Goal: Task Accomplishment & Management: Complete application form

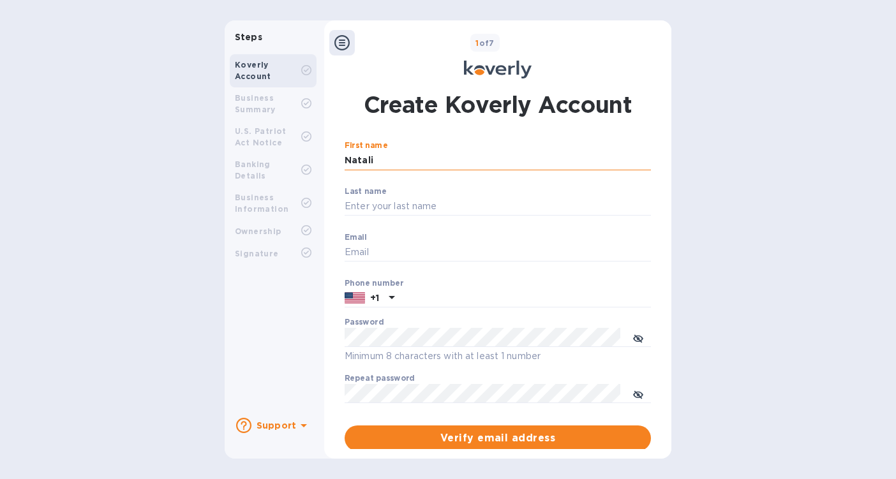
type input "[PERSON_NAME]"
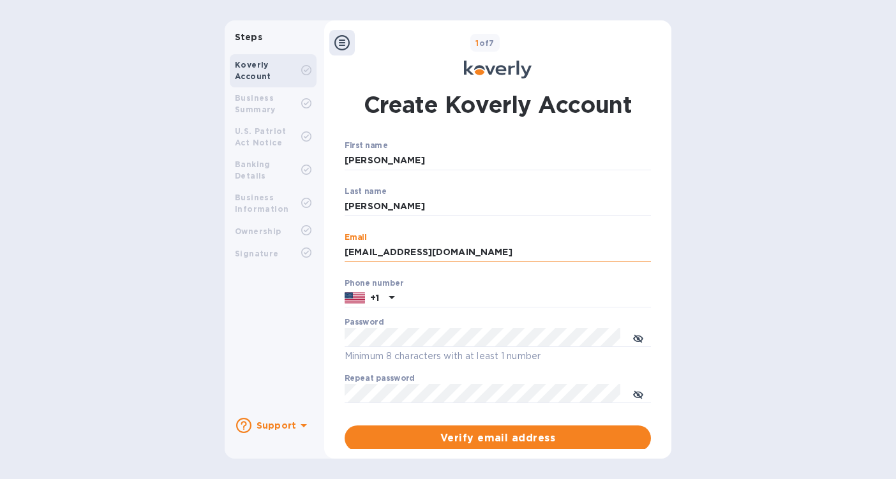
drag, startPoint x: 496, startPoint y: 252, endPoint x: 373, endPoint y: 251, distance: 123.8
click at [373, 251] on input "[EMAIL_ADDRESS][DOMAIN_NAME]" at bounding box center [498, 252] width 306 height 19
type input "[PERSON_NAME][EMAIL_ADDRESS][PERSON_NAME][DOMAIN_NAME]"
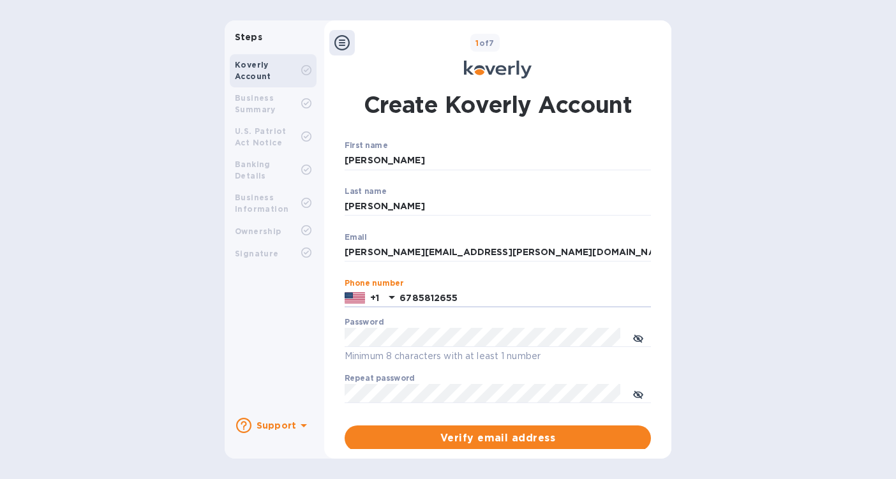
type input "6785812655"
click at [501, 431] on span "Verify email address" at bounding box center [498, 438] width 286 height 15
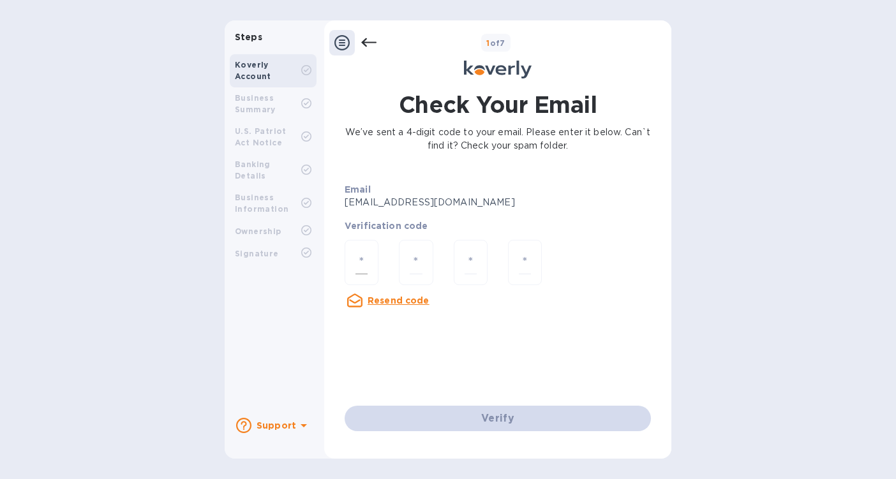
click at [365, 258] on input "number" at bounding box center [361, 263] width 12 height 24
type input "5"
type input "9"
type input "6"
type input "8"
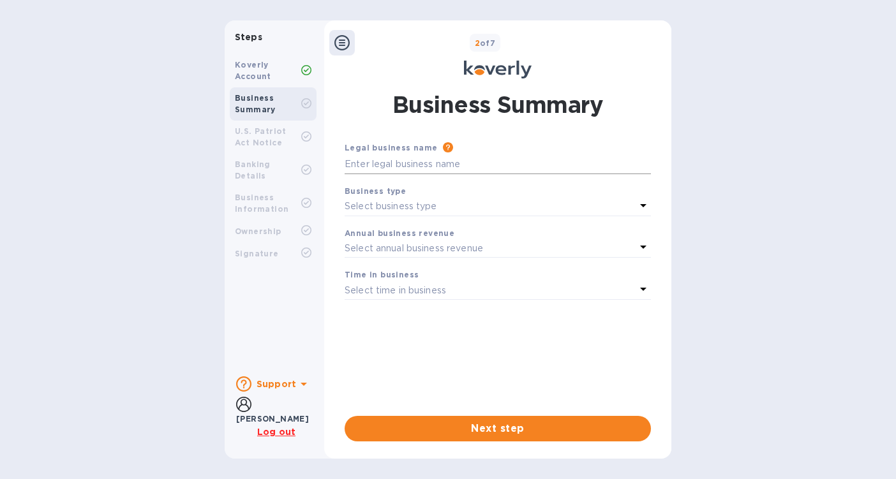
click at [445, 158] on input "text" at bounding box center [498, 164] width 306 height 19
type input "Panmet Group"
click at [441, 202] on div "Select business type" at bounding box center [490, 207] width 291 height 18
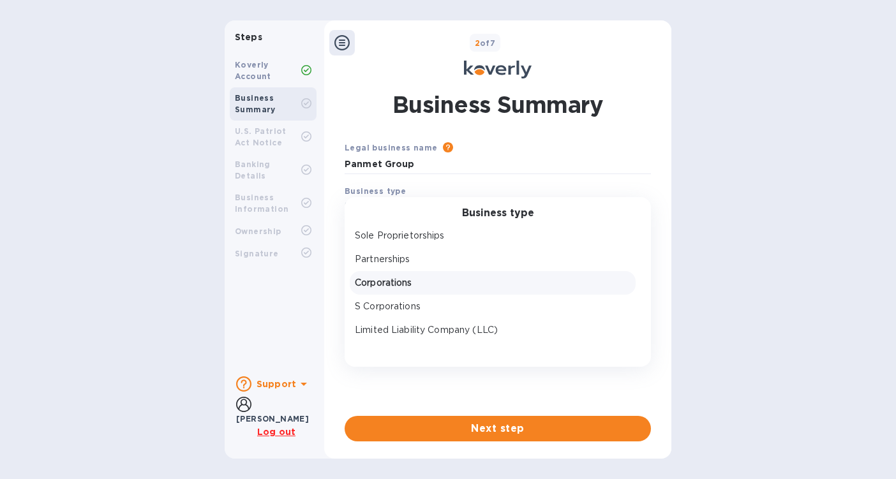
click at [424, 283] on p "Corporations" at bounding box center [493, 282] width 276 height 13
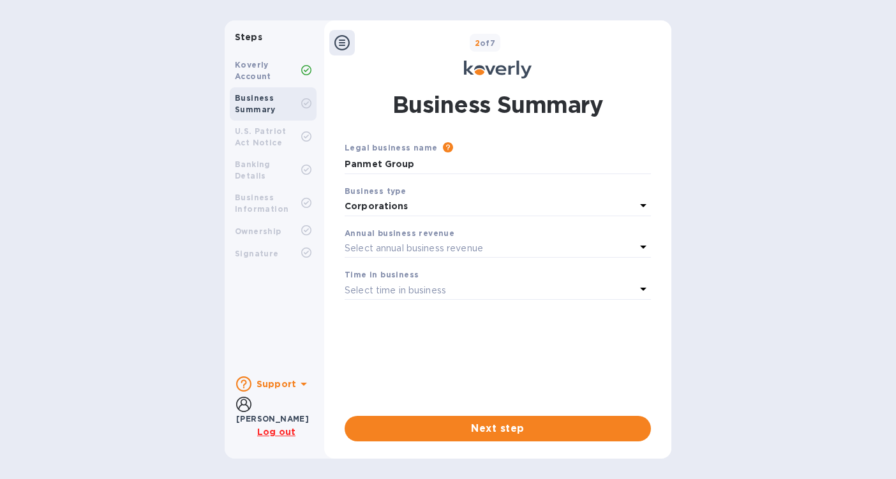
click at [481, 246] on p "Select annual business revenue" at bounding box center [414, 248] width 138 height 13
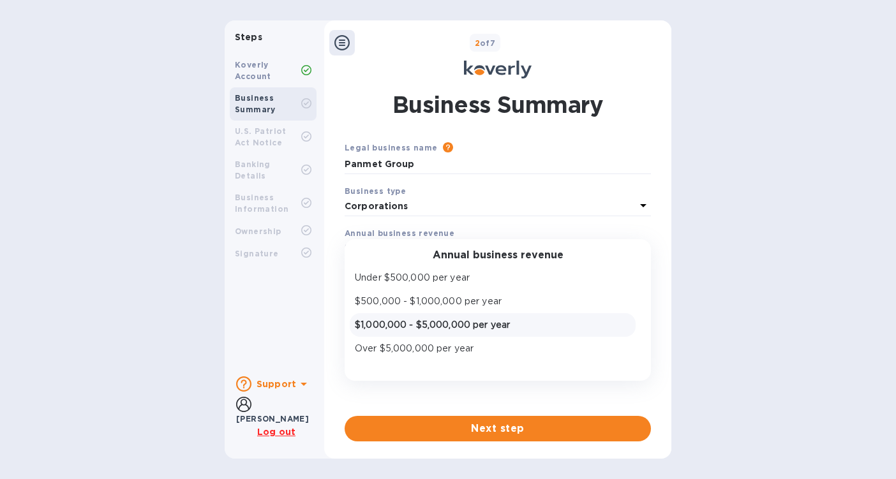
click at [484, 323] on p "$1,000,000 - $5,000,000 per year" at bounding box center [493, 324] width 276 height 13
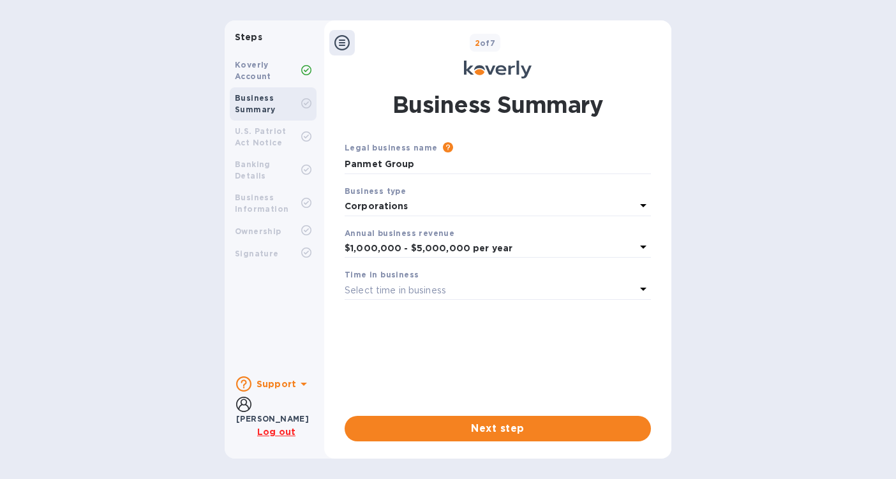
click at [491, 285] on div "Select time in business" at bounding box center [490, 290] width 291 height 18
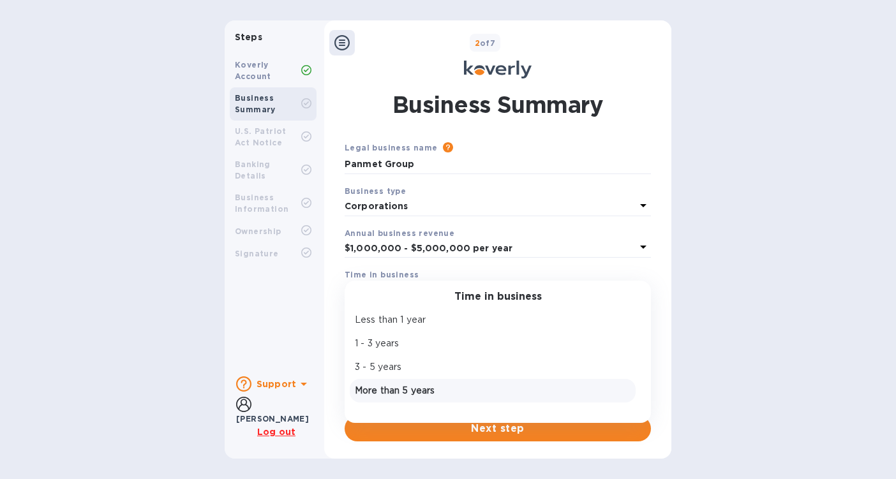
click at [468, 382] on div "More than 5 years" at bounding box center [492, 391] width 281 height 19
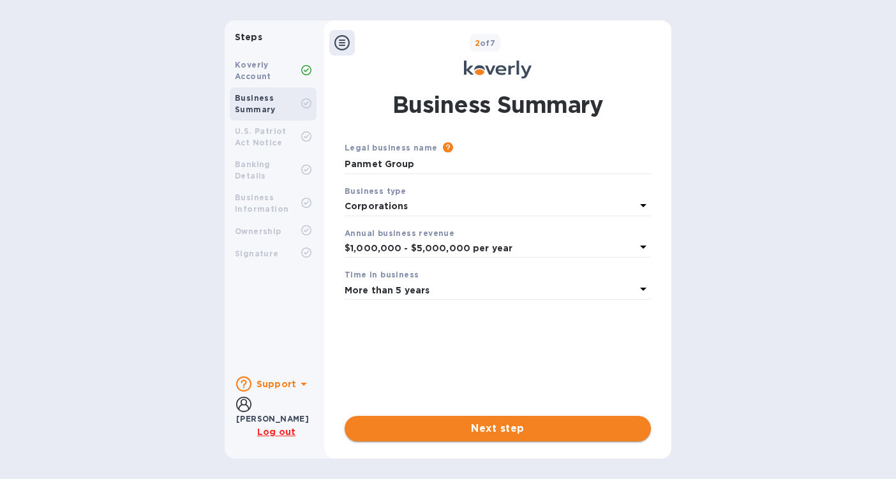
click at [491, 422] on span "Next step" at bounding box center [498, 428] width 286 height 15
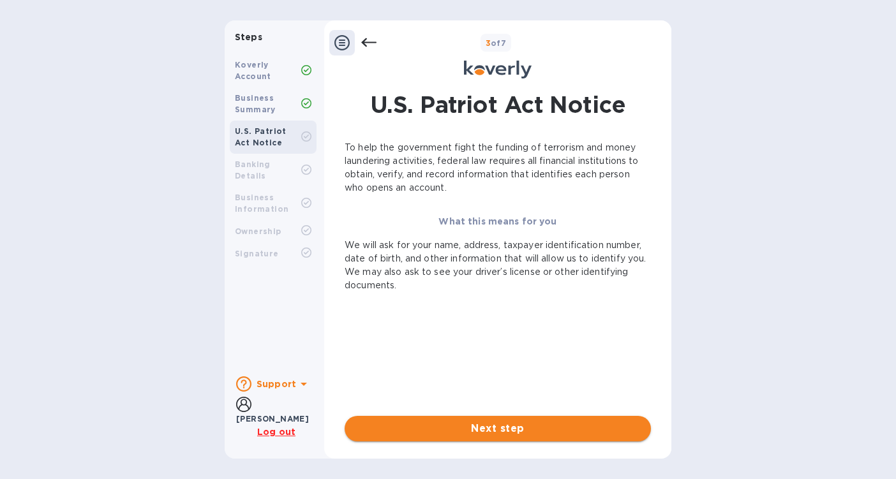
click at [542, 428] on span "Next step" at bounding box center [498, 428] width 286 height 15
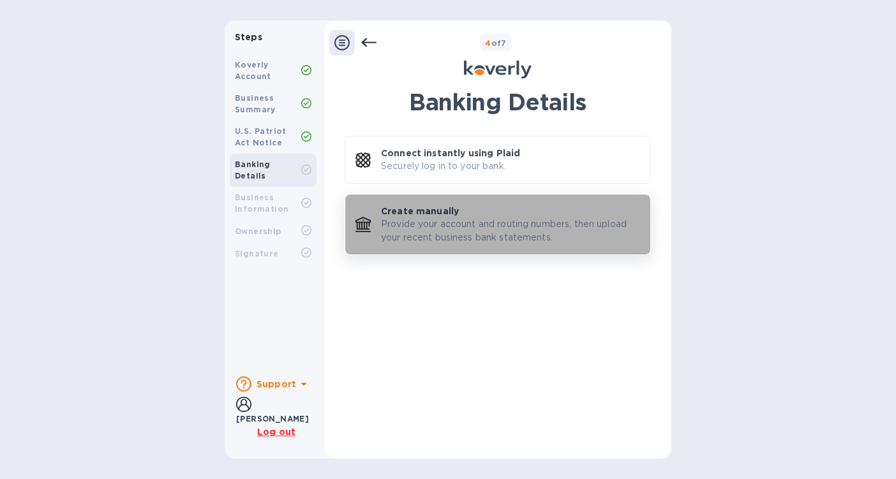
click at [519, 231] on p "Provide your account and routing numbers, then upload your recent business bank…" at bounding box center [510, 231] width 259 height 27
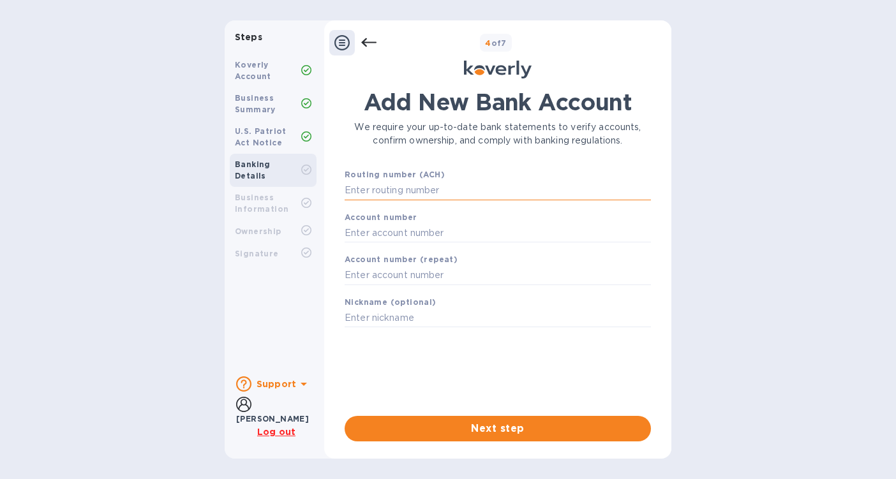
click at [408, 186] on input "text" at bounding box center [498, 190] width 306 height 19
click at [393, 315] on input "text" at bounding box center [498, 318] width 306 height 19
type input "Panmet Bank of America"
click at [410, 181] on input "text" at bounding box center [498, 190] width 306 height 19
click at [422, 230] on input "text" at bounding box center [498, 232] width 306 height 19
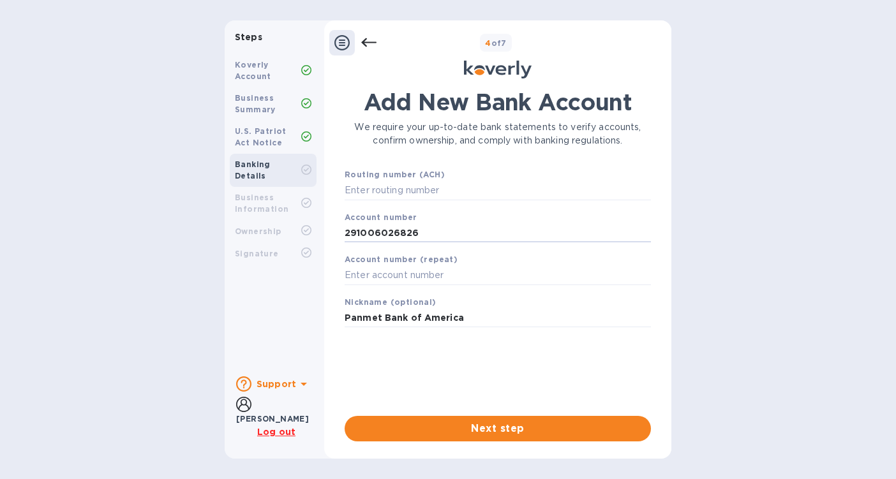
drag, startPoint x: 416, startPoint y: 233, endPoint x: 332, endPoint y: 233, distance: 84.2
click at [332, 233] on div "Add New Bank Account We require your up-to-date bank statements to verify accou…" at bounding box center [497, 265] width 334 height 368
type input "291006026826"
click at [406, 274] on input "text" at bounding box center [498, 275] width 306 height 19
paste input "291006026826"
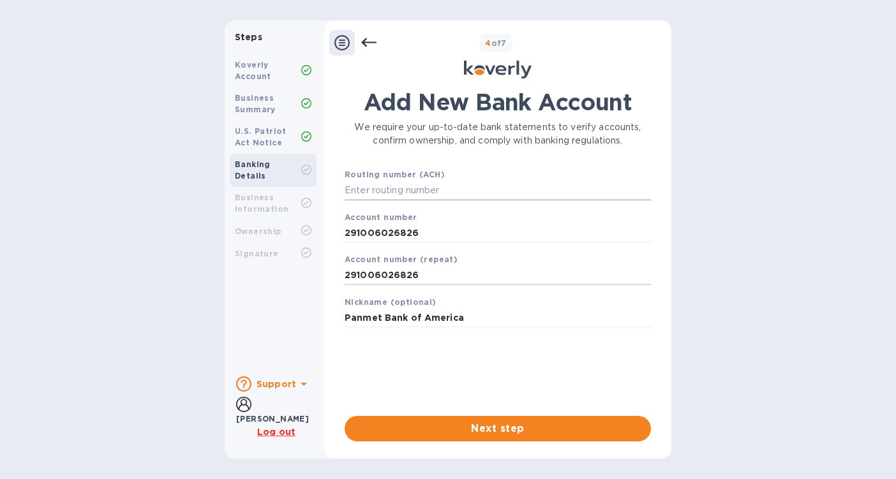
type input "291006026826"
click at [425, 191] on input "text" at bounding box center [498, 190] width 306 height 19
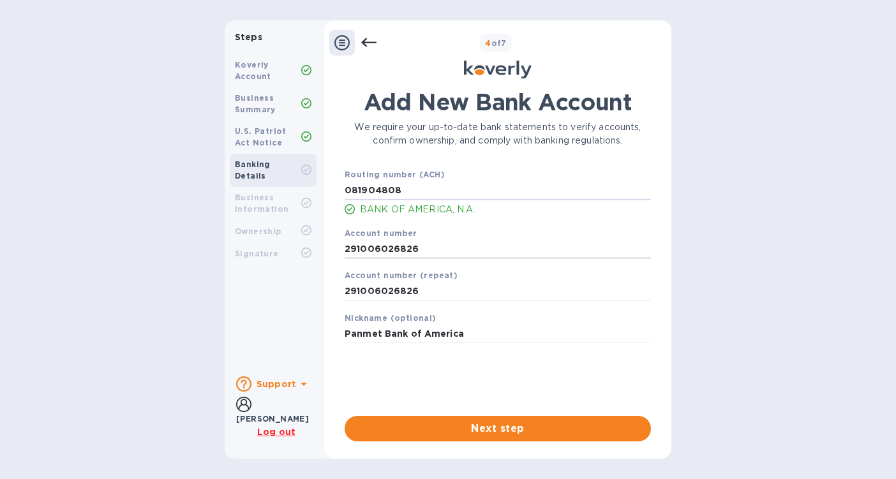
type input "081904808"
click at [450, 250] on input "291006026826" at bounding box center [498, 248] width 306 height 19
click at [365, 246] on input "291006026826" at bounding box center [498, 248] width 306 height 19
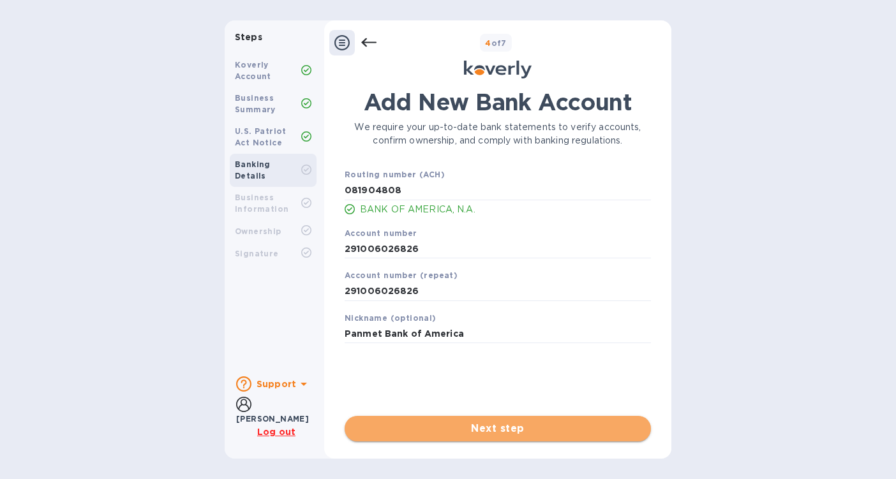
click at [481, 427] on span "Next step" at bounding box center [498, 428] width 286 height 15
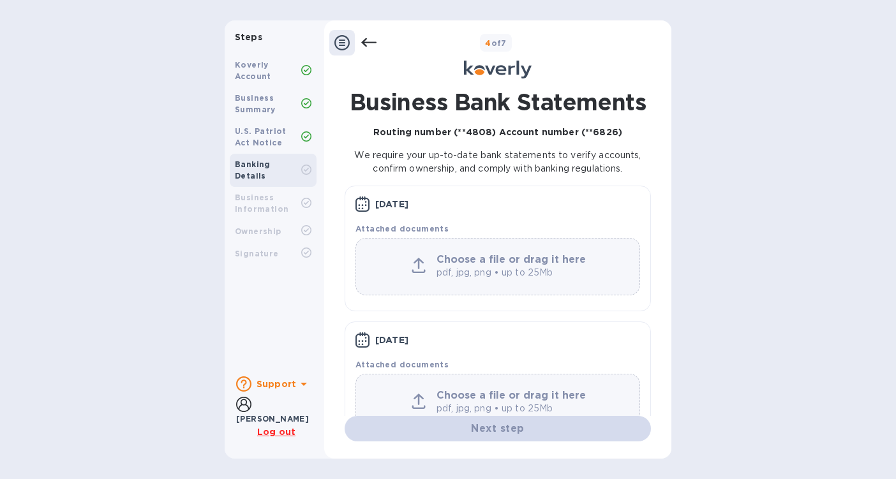
click at [454, 262] on b "Choose a file or drag it here" at bounding box center [510, 259] width 149 height 12
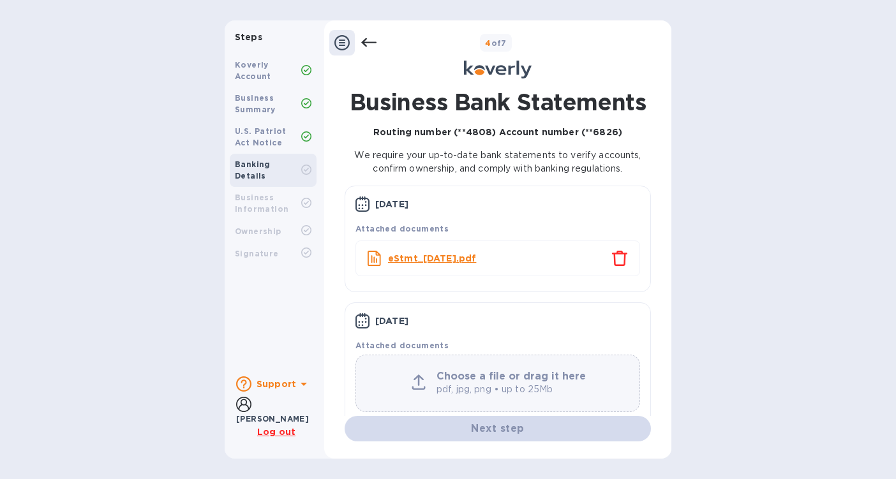
click at [443, 399] on div "Choose a file or drag it here pdf, jpg, png • up to 25Mb" at bounding box center [497, 383] width 285 height 57
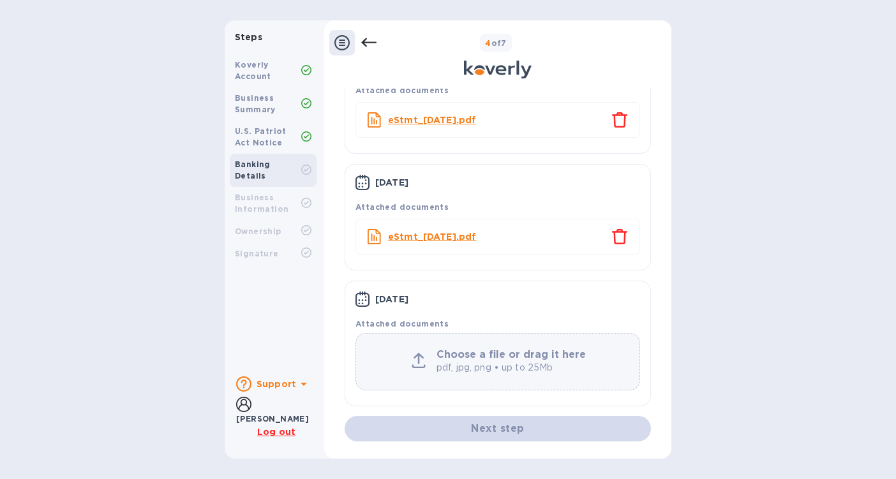
scroll to position [138, 0]
click at [530, 354] on b "Choose a file or drag it here" at bounding box center [510, 355] width 149 height 12
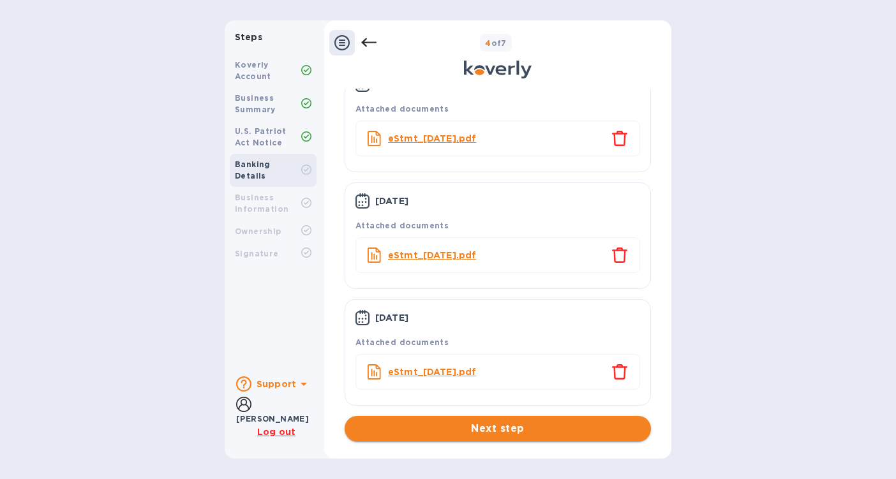
scroll to position [119, 0]
click at [543, 429] on span "Next step" at bounding box center [498, 428] width 286 height 15
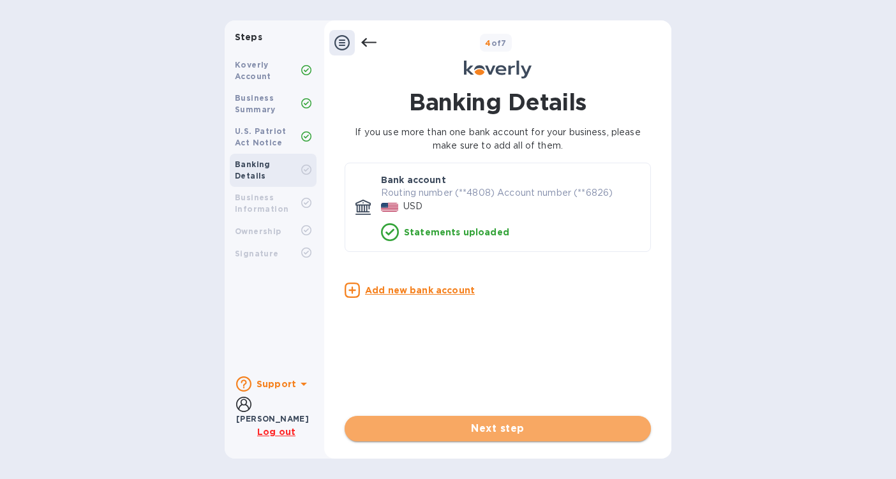
click at [526, 421] on span "Next step" at bounding box center [498, 428] width 286 height 15
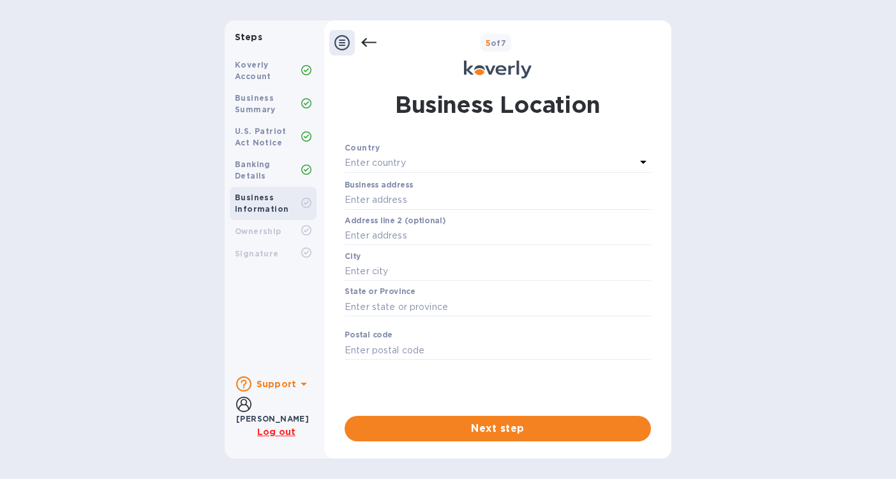
click at [522, 147] on div "Country" at bounding box center [498, 147] width 306 height 13
click at [517, 164] on div "Enter country" at bounding box center [490, 163] width 291 height 18
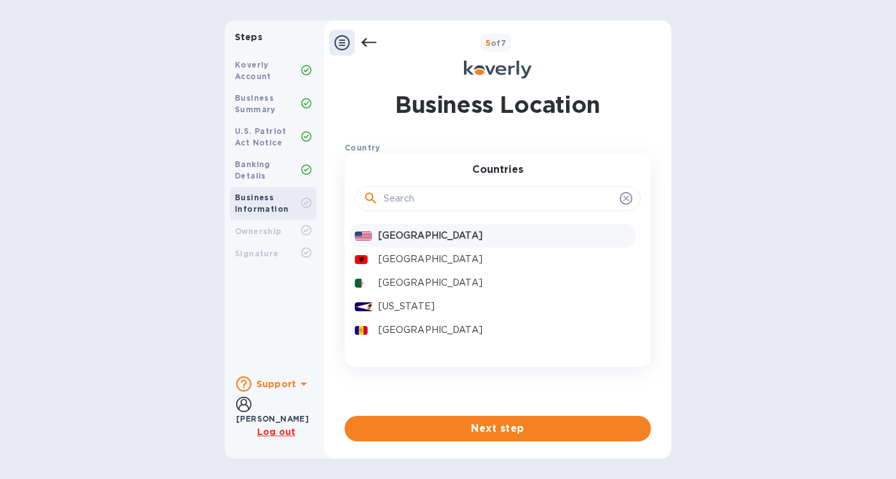
click at [505, 232] on p "[GEOGRAPHIC_DATA]" at bounding box center [504, 235] width 252 height 13
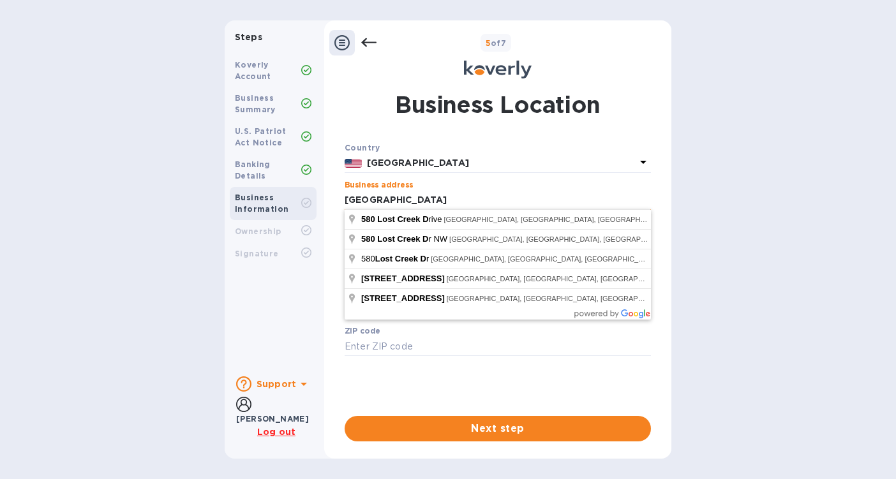
type input "[STREET_ADDRESS]"
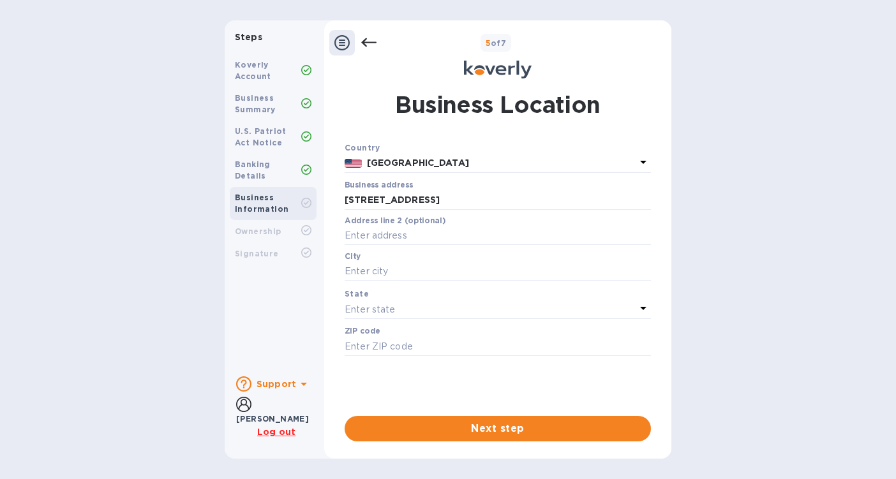
click at [734, 191] on div "Steps Koverly Account Business Summary U.S. Patriot Act Notice Banking Details …" at bounding box center [448, 239] width 896 height 438
click at [390, 280] on div "City ​" at bounding box center [498, 275] width 306 height 46
type input "[GEOGRAPHIC_DATA]"
click at [440, 302] on div "Enter state" at bounding box center [490, 309] width 291 height 18
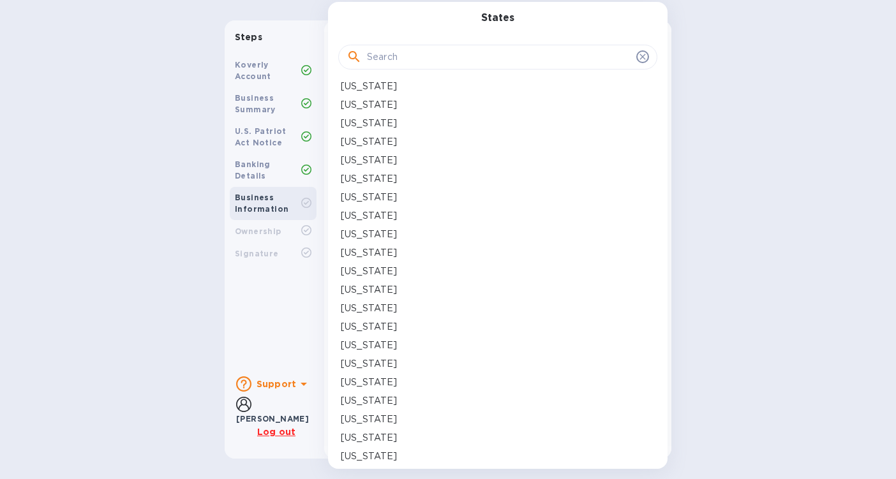
click at [432, 312] on div "[US_STATE]" at bounding box center [498, 308] width 314 height 13
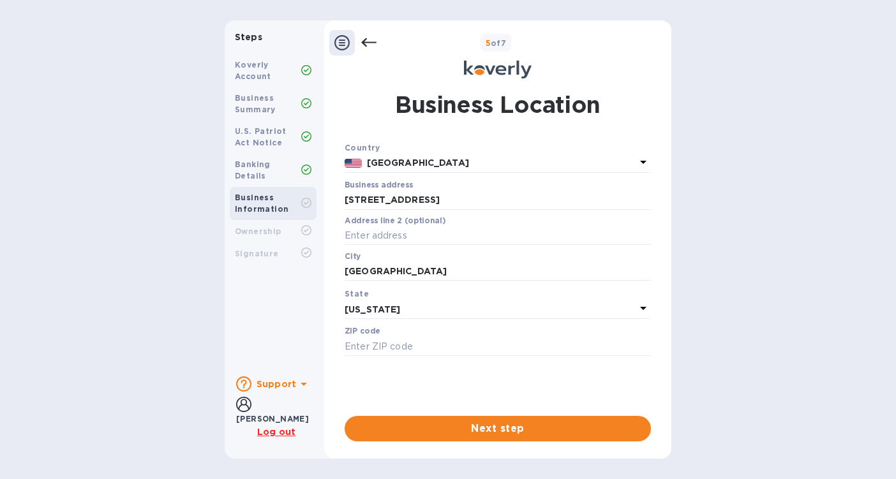
click at [401, 334] on div "ZIP code ​" at bounding box center [498, 350] width 306 height 46
type input "30188"
click at [591, 432] on span "Next step" at bounding box center [498, 428] width 286 height 15
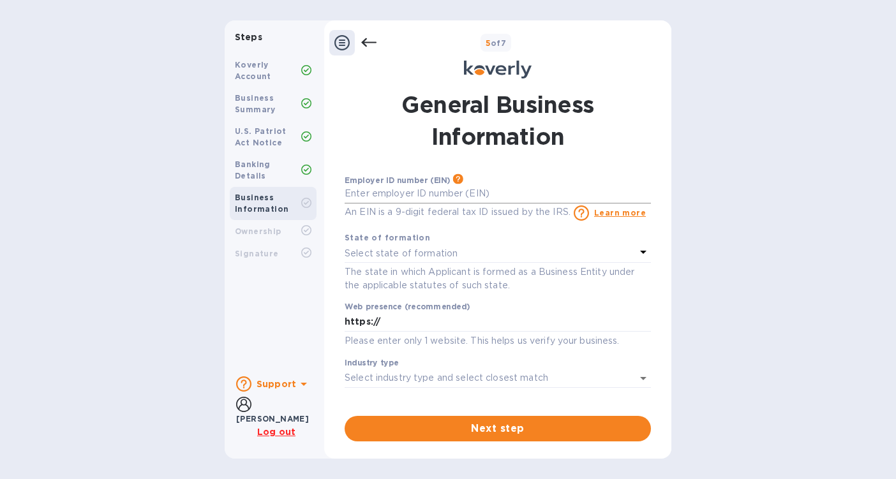
click at [464, 193] on input "text" at bounding box center [498, 193] width 306 height 19
type input "***17"
click at [477, 254] on div "Select state of formation" at bounding box center [490, 253] width 291 height 18
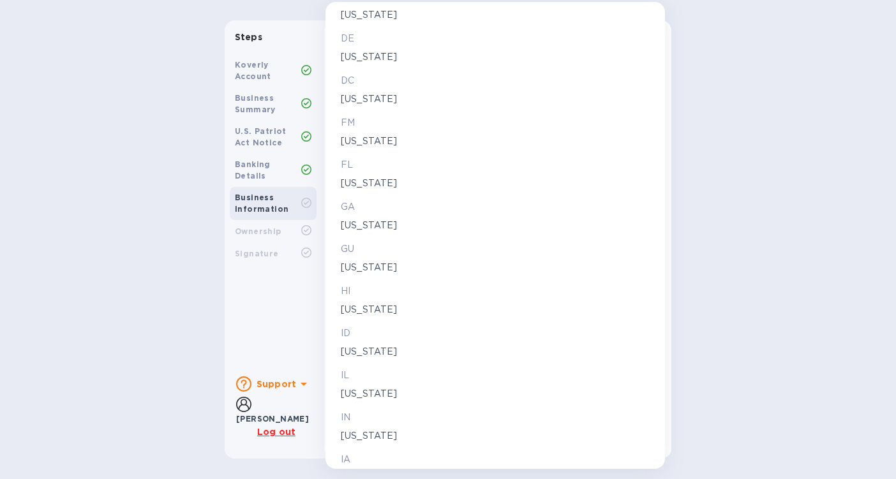
scroll to position [405, 0]
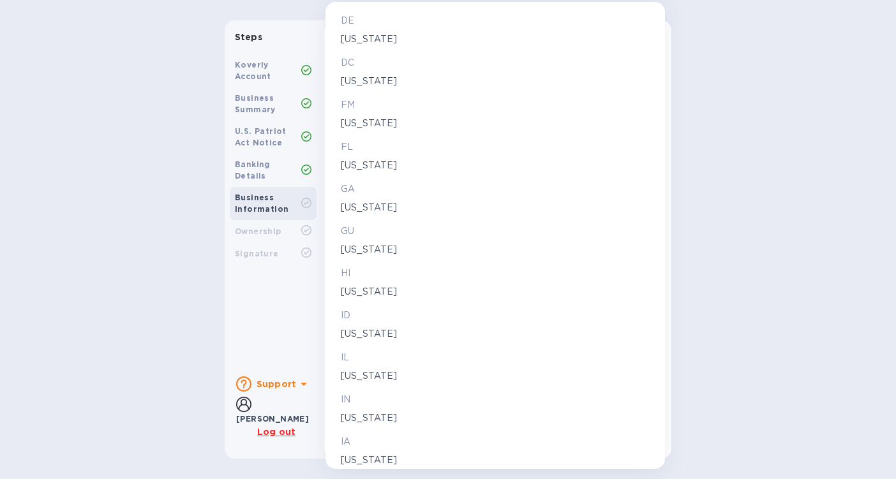
click at [399, 369] on p "[US_STATE]" at bounding box center [495, 375] width 309 height 13
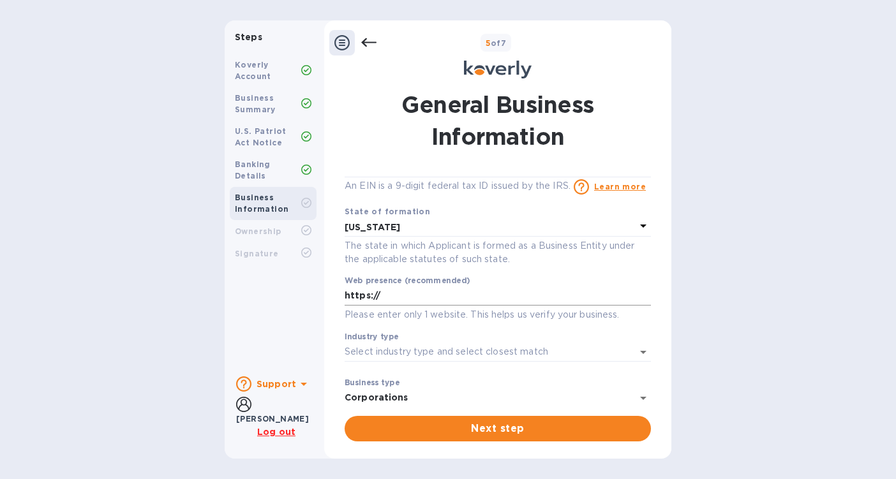
scroll to position [29, 0]
click at [524, 300] on input "https://" at bounding box center [498, 292] width 306 height 19
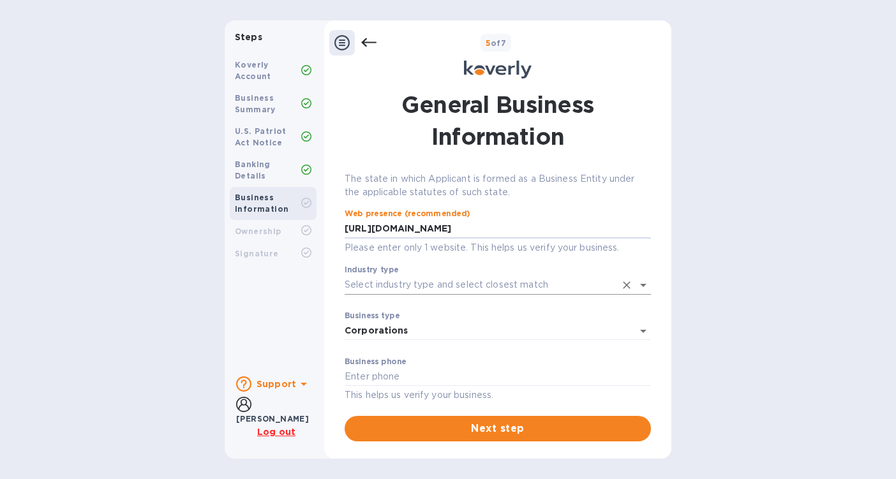
type input "[URL][DOMAIN_NAME]"
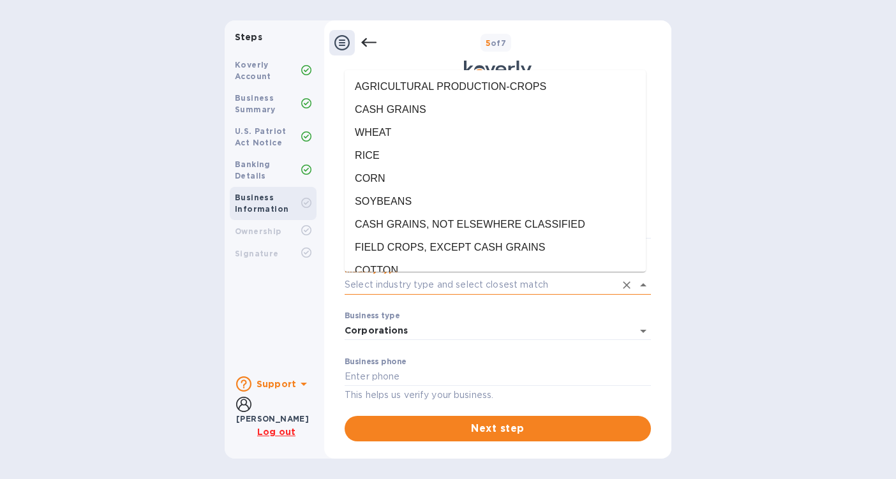
click at [459, 292] on input "Industry type" at bounding box center [480, 285] width 271 height 19
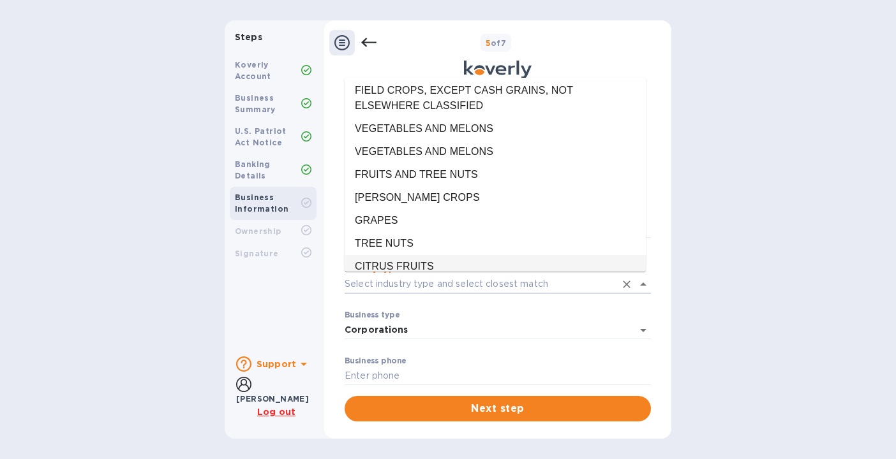
scroll to position [22374, 0]
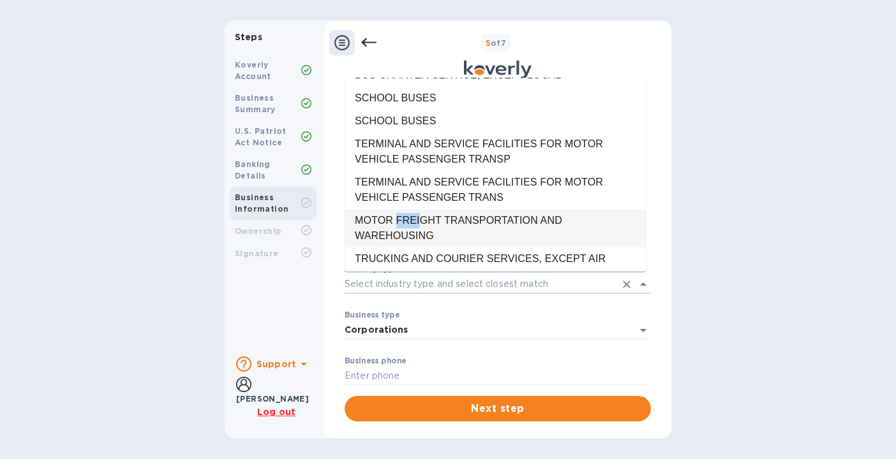
click at [432, 209] on li "MOTOR FREIGHT TRANSPORTATION AND WAREHOUSING" at bounding box center [495, 228] width 301 height 38
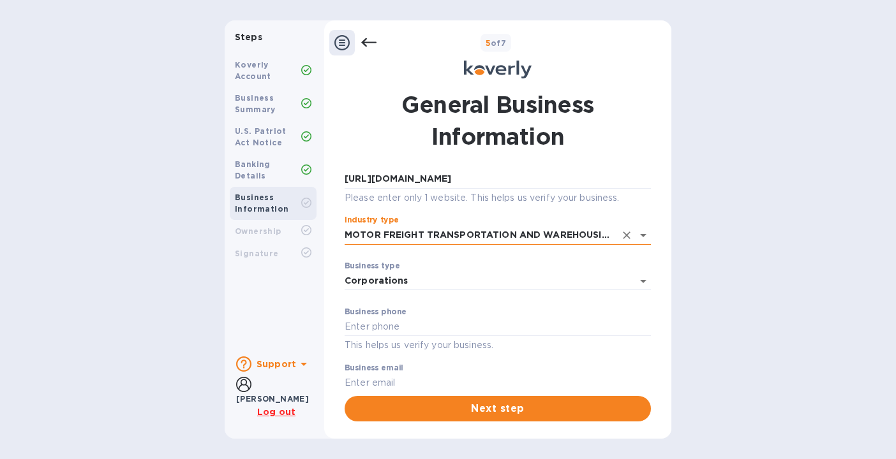
scroll to position [154, 0]
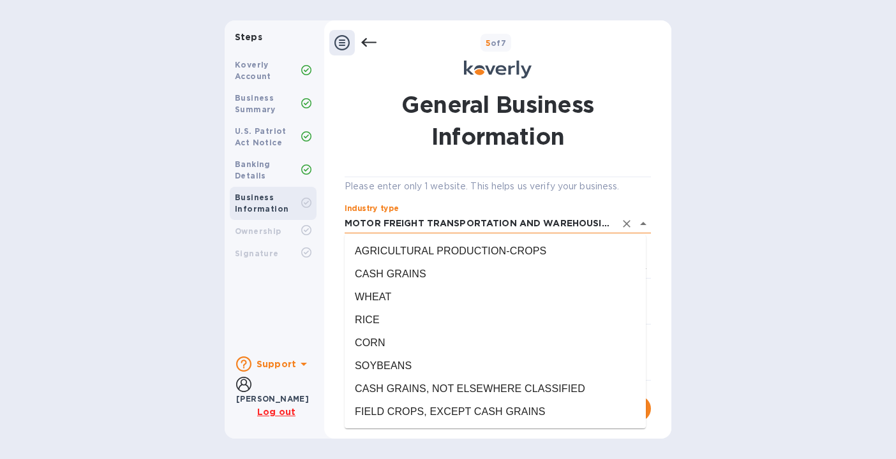
click at [495, 221] on input "MOTOR FREIGHT TRANSPORTATION AND WAREHOUSING" at bounding box center [480, 223] width 271 height 19
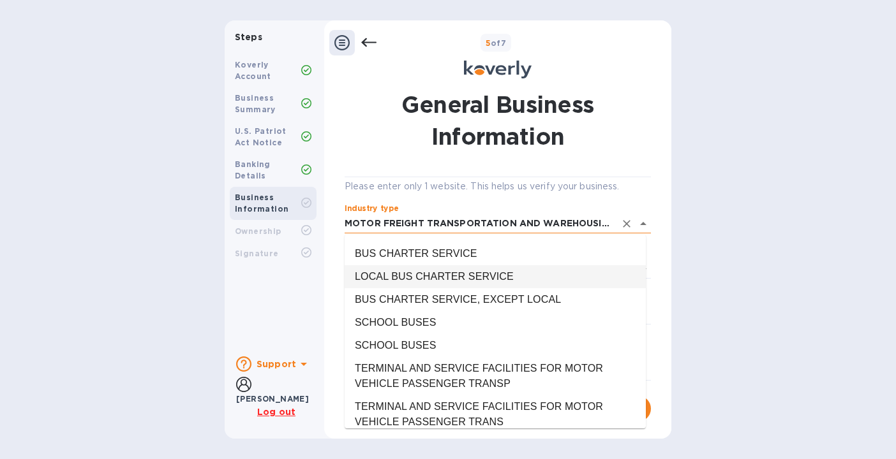
drag, startPoint x: 346, startPoint y: 222, endPoint x: 627, endPoint y: 228, distance: 281.4
click at [627, 228] on div "MOTOR FREIGHT TRANSPORTATION AND WAREHOUSING" at bounding box center [498, 223] width 306 height 19
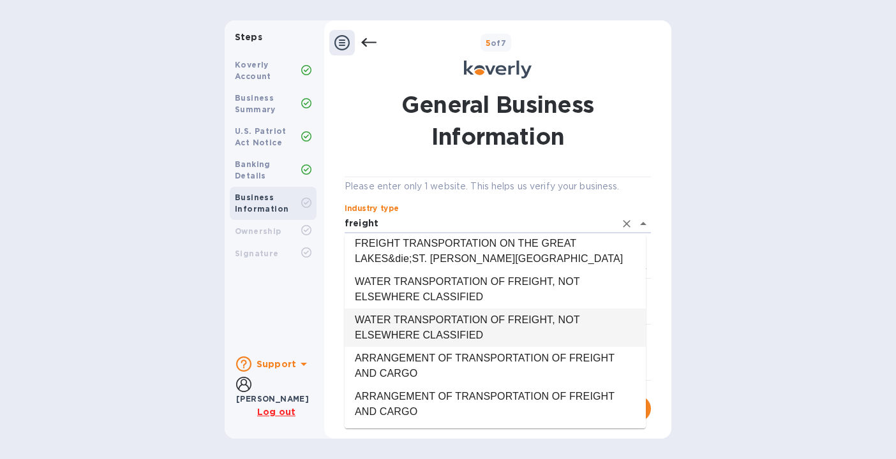
scroll to position [176, 0]
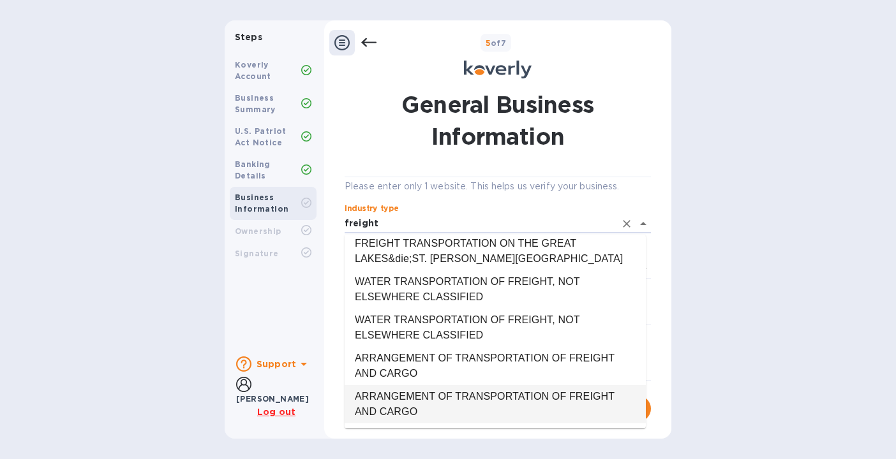
click at [478, 408] on li "ARRANGEMENT OF TRANSPORTATION OF FREIGHT AND CARGO" at bounding box center [495, 404] width 301 height 38
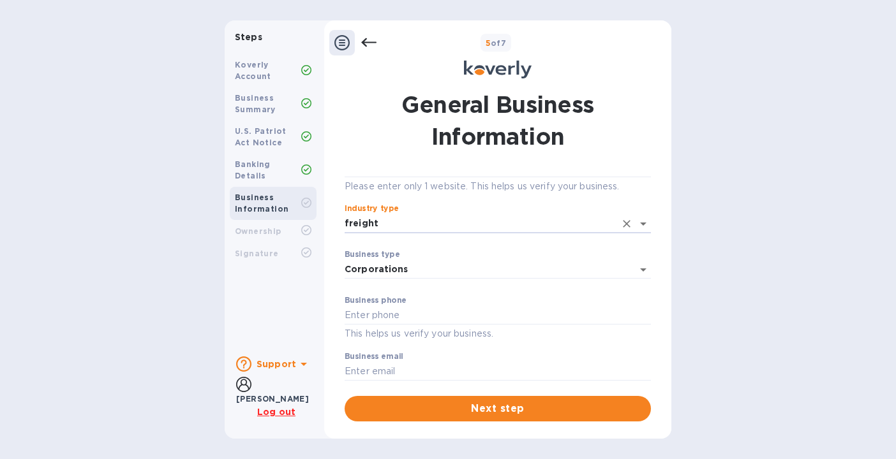
type input "ARRANGEMENT OF TRANSPORTATION OF FREIGHT AND CARGO"
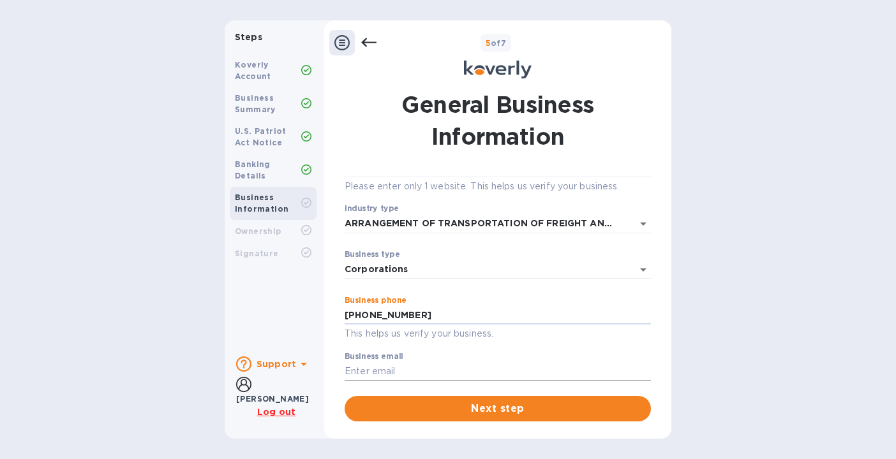
type input "[PHONE_NUMBER]"
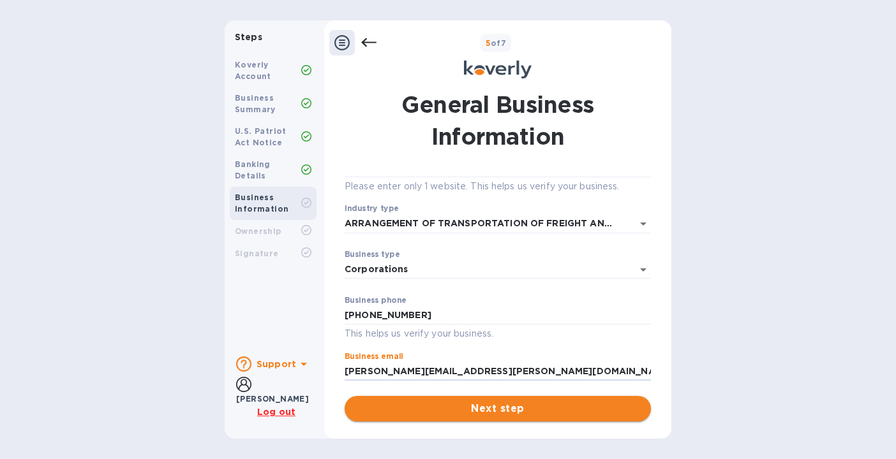
type input "[PERSON_NAME][EMAIL_ADDRESS][PERSON_NAME][DOMAIN_NAME]"
click at [582, 408] on span "Next step" at bounding box center [498, 408] width 286 height 15
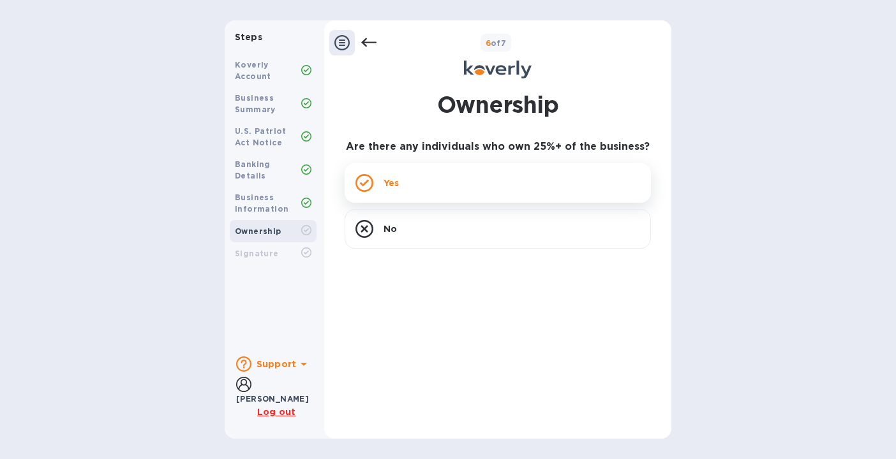
click at [574, 179] on div "Yes" at bounding box center [498, 183] width 306 height 40
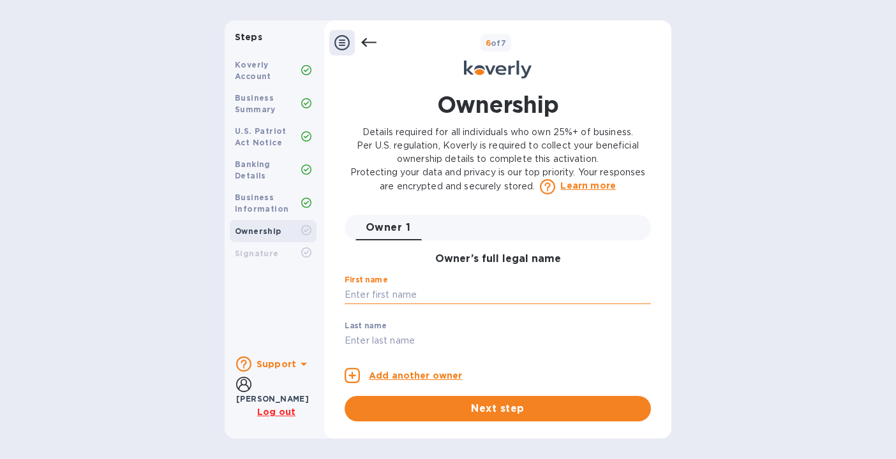
type input "K"
type input "[PERSON_NAME]"
click at [424, 348] on div "Owner 1 0 Owner’s full legal name First name [PERSON_NAME] ​ Last name ​ Person…" at bounding box center [498, 318] width 306 height 207
click at [406, 347] on div "Owner 1 0 Owner’s full legal name First name [PERSON_NAME] ​ Last name ​ Person…" at bounding box center [498, 318] width 306 height 207
type input "[PERSON_NAME]"
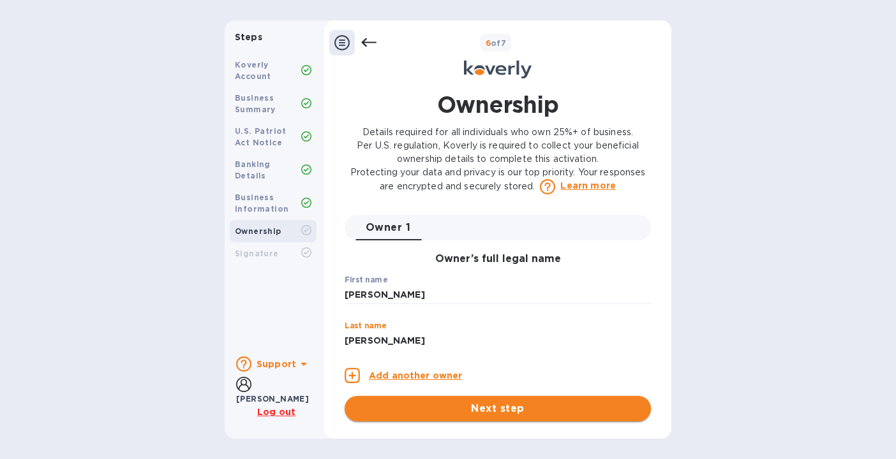
click at [552, 407] on span "Next step" at bounding box center [498, 408] width 286 height 15
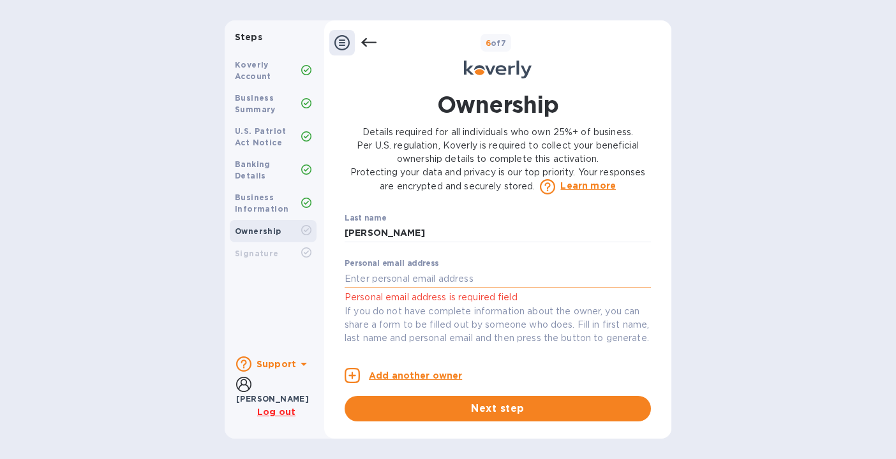
scroll to position [112, 0]
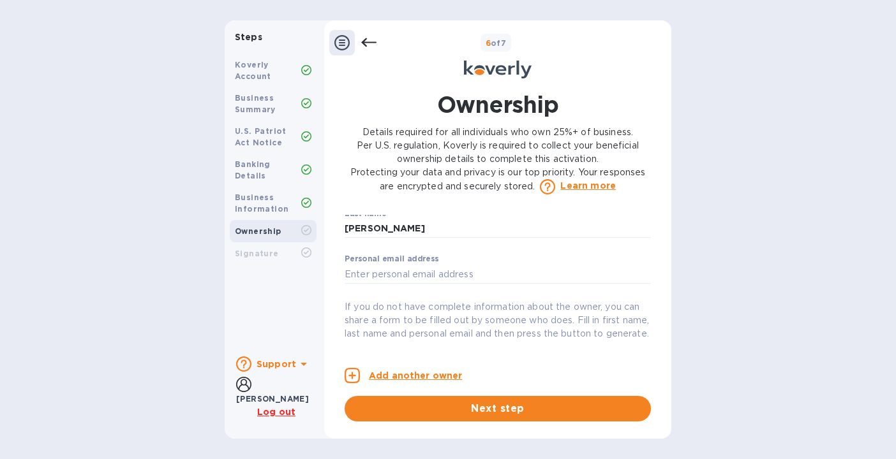
click at [605, 318] on p "If you do not have complete information about the owner, you can share a form t…" at bounding box center [498, 320] width 306 height 40
click at [561, 272] on input "text" at bounding box center [498, 274] width 306 height 19
click at [611, 313] on p "If you do not have complete information about the owner, you can share a form t…" at bounding box center [498, 320] width 306 height 40
click at [493, 271] on input "text" at bounding box center [498, 274] width 306 height 19
type input "[EMAIL_ADDRESS][DOMAIN_NAME]"
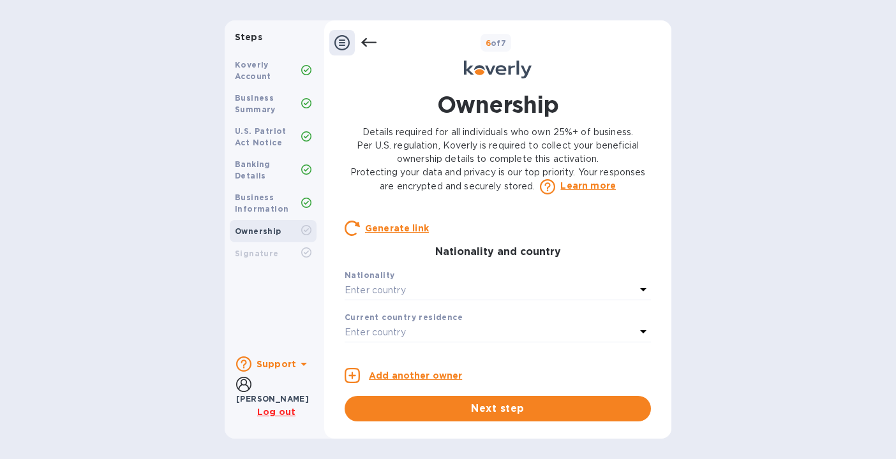
scroll to position [255, 0]
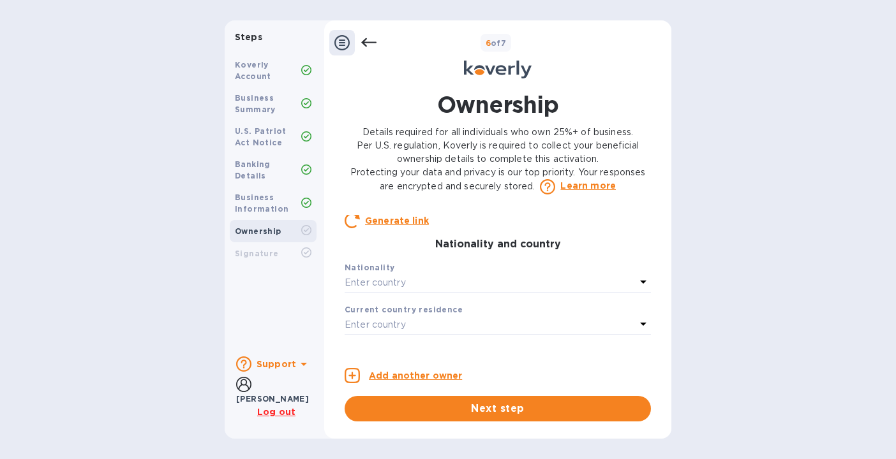
click at [494, 292] on div "Enter country" at bounding box center [490, 283] width 291 height 18
click at [492, 323] on input "text" at bounding box center [498, 318] width 231 height 19
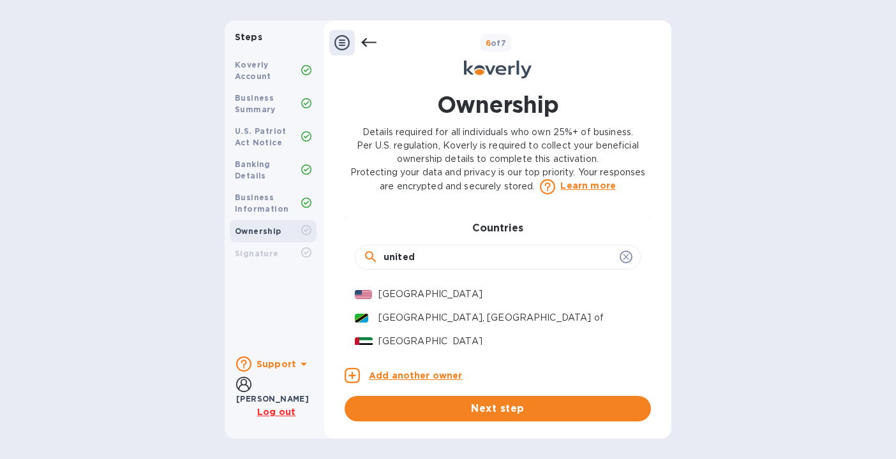
scroll to position [318, 0]
type input "united"
click at [487, 299] on p "[GEOGRAPHIC_DATA]" at bounding box center [504, 292] width 252 height 13
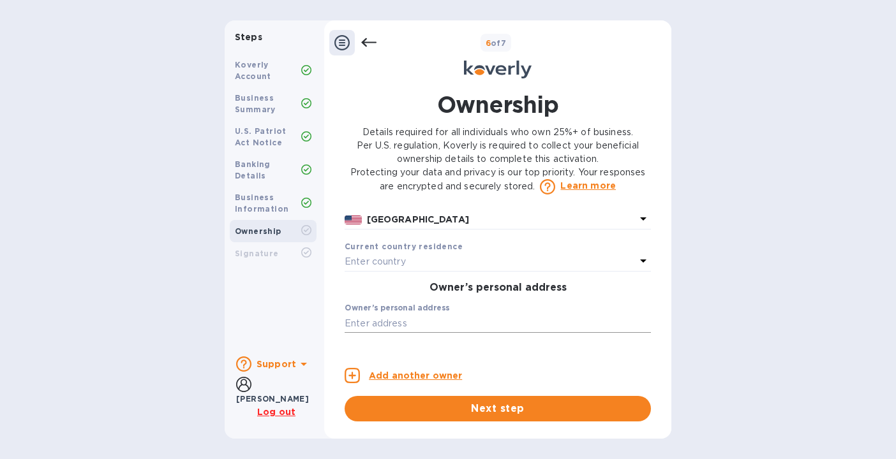
scroll to position [346, 0]
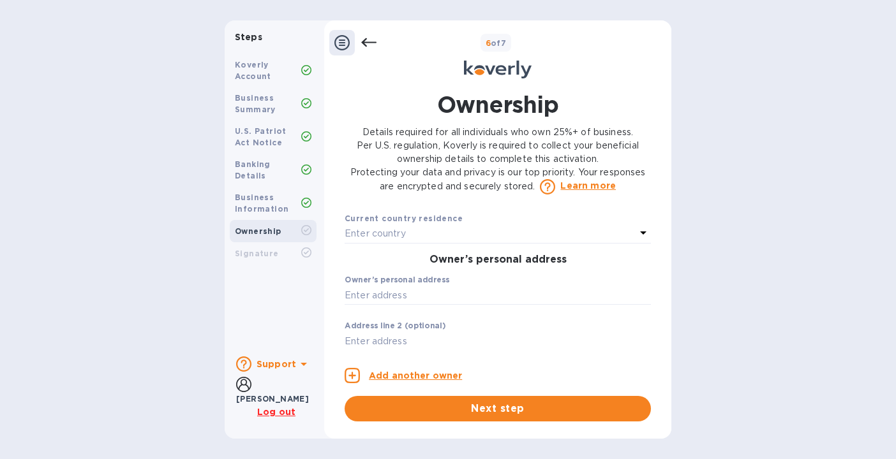
click at [455, 243] on div "Enter country" at bounding box center [490, 234] width 291 height 18
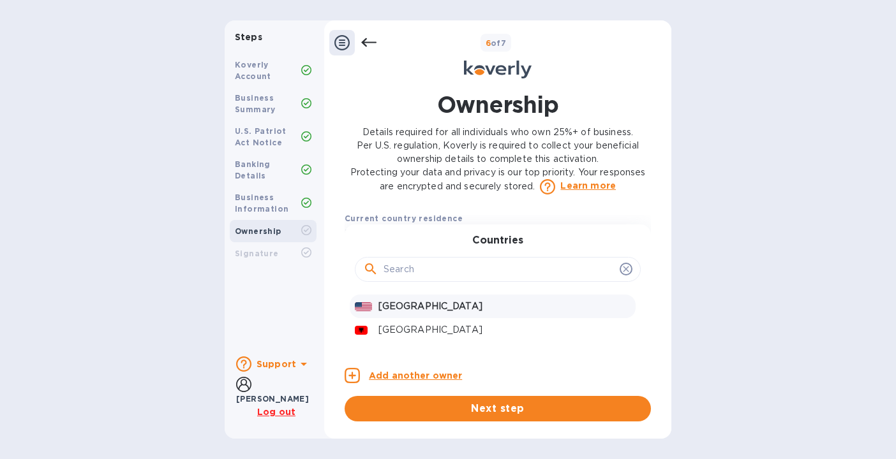
click at [442, 313] on p "[GEOGRAPHIC_DATA]" at bounding box center [504, 306] width 252 height 13
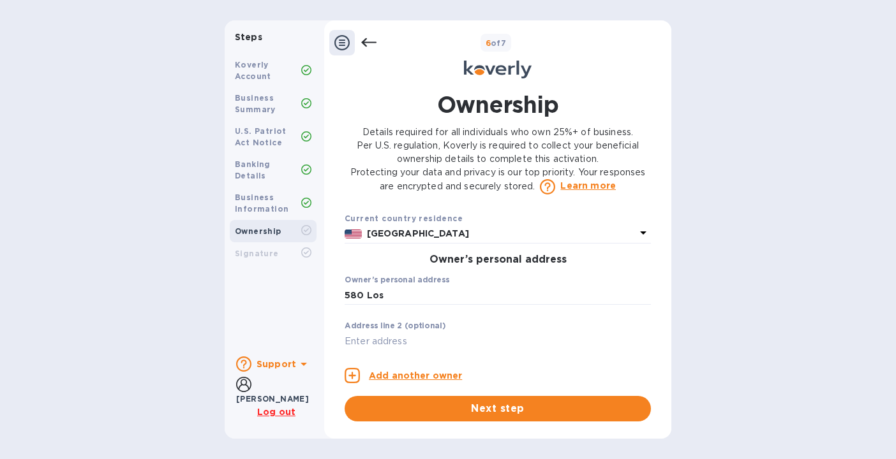
type input "[STREET_ADDRESS]"
type input "[GEOGRAPHIC_DATA]"
type input "30188"
click at [485, 395] on div "Add another owner Next step" at bounding box center [498, 388] width 306 height 66
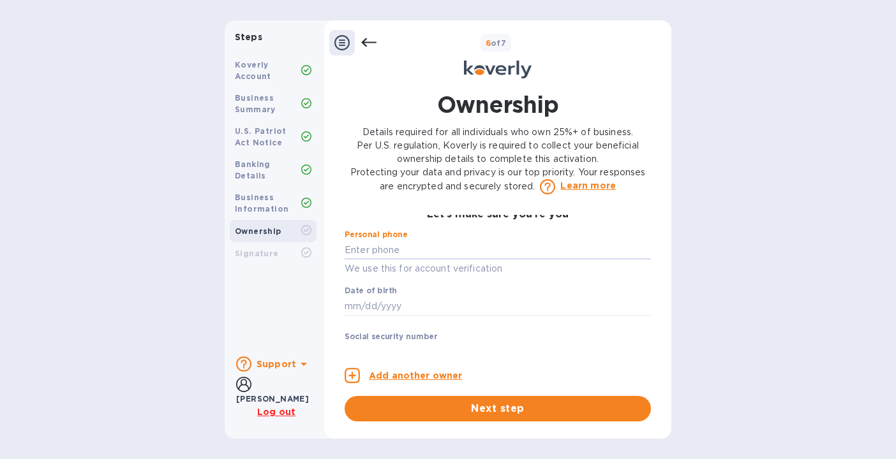
scroll to position [650, 0]
type input "***12"
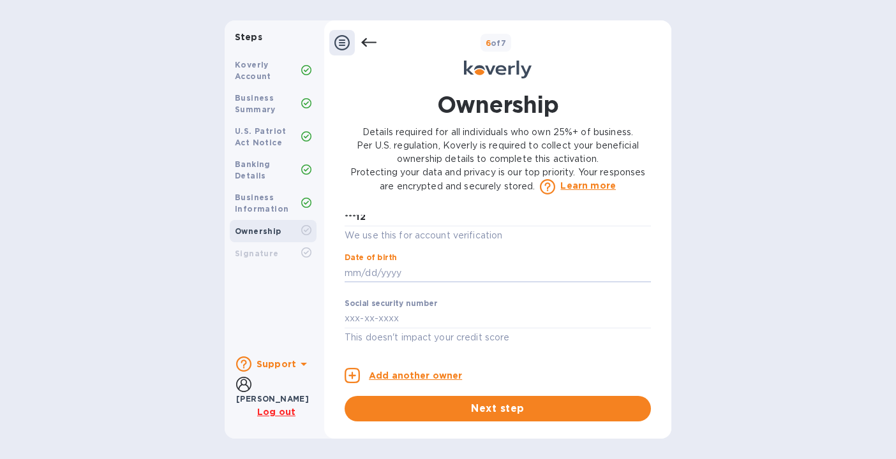
scroll to position [691, 0]
type input "***56"
click at [380, 313] on input "text" at bounding box center [498, 318] width 306 height 19
click at [378, 318] on input "667-05-0113" at bounding box center [498, 318] width 306 height 19
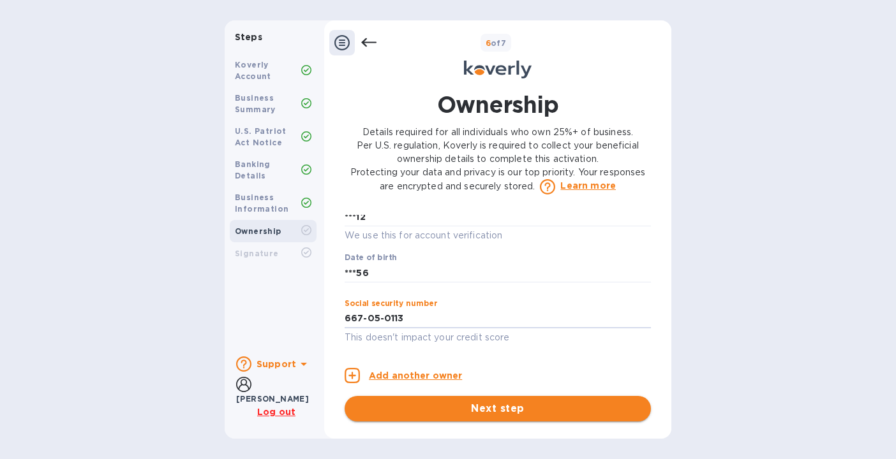
type input "***13"
click at [471, 404] on span "Next step" at bounding box center [498, 408] width 286 height 15
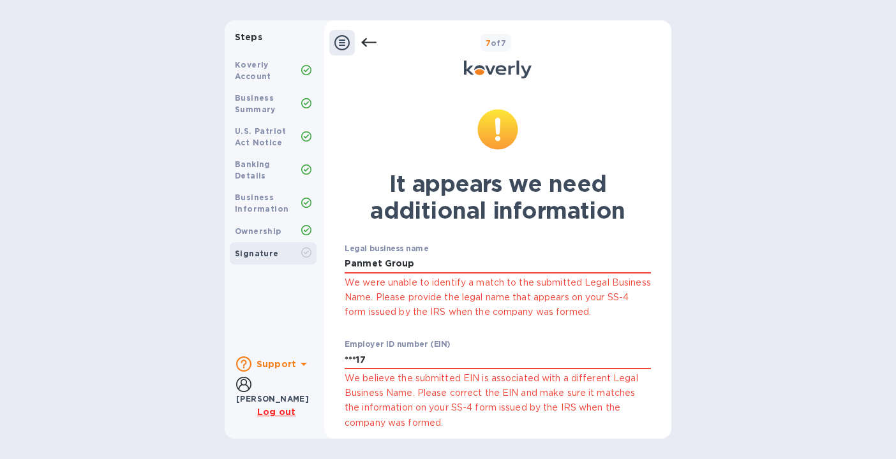
scroll to position [26, 0]
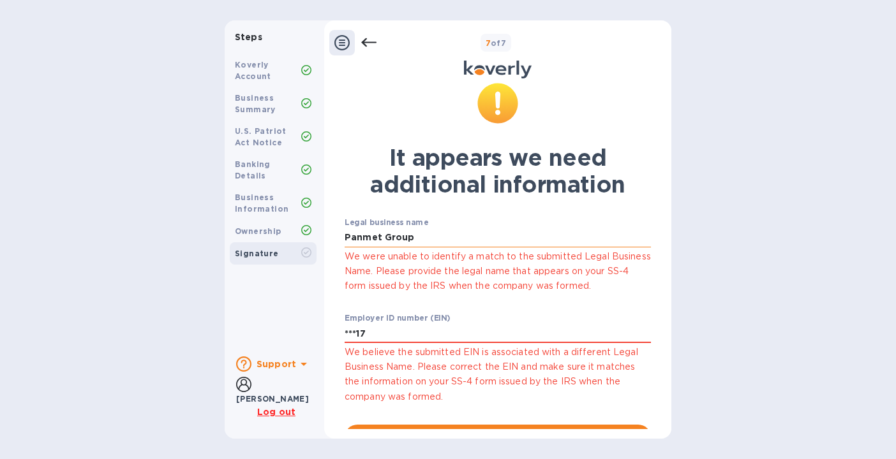
click at [486, 239] on input "Panmet Group" at bounding box center [498, 237] width 306 height 19
type input "Panmet Group Inc"
click at [531, 316] on div "Employer ID number (EIN) ***17 We believe the submitted EIN is associated with …" at bounding box center [498, 359] width 306 height 91
drag, startPoint x: 404, startPoint y: 329, endPoint x: 327, endPoint y: 326, distance: 77.3
click at [327, 326] on div "It appears we need additional information Legal business name Panmet Group Inc …" at bounding box center [497, 255] width 347 height 348
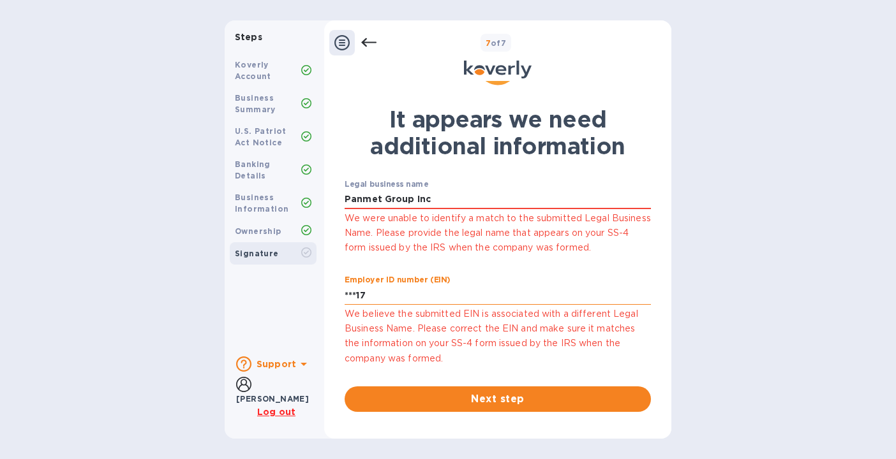
scroll to position [64, 0]
type input "***17"
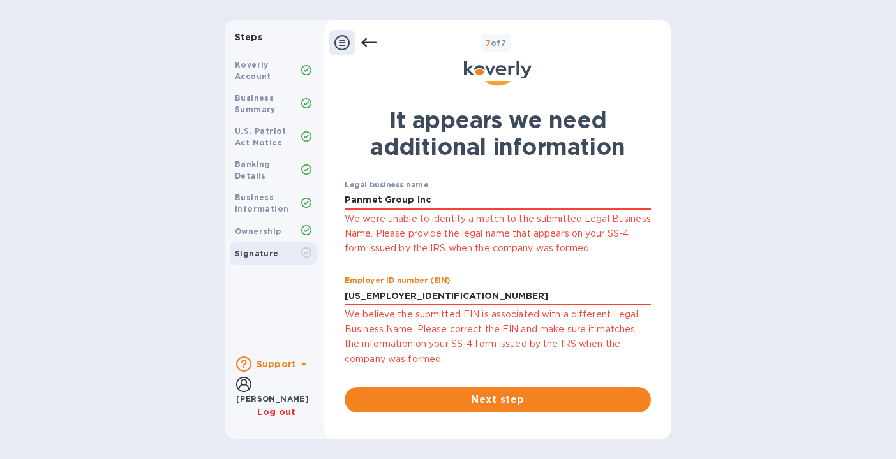
type input "***17"
click at [477, 352] on p "We believe the submitted EIN is associated with a different Legal Business Name…" at bounding box center [498, 337] width 306 height 59
click at [494, 387] on button "Next step" at bounding box center [498, 400] width 306 height 26
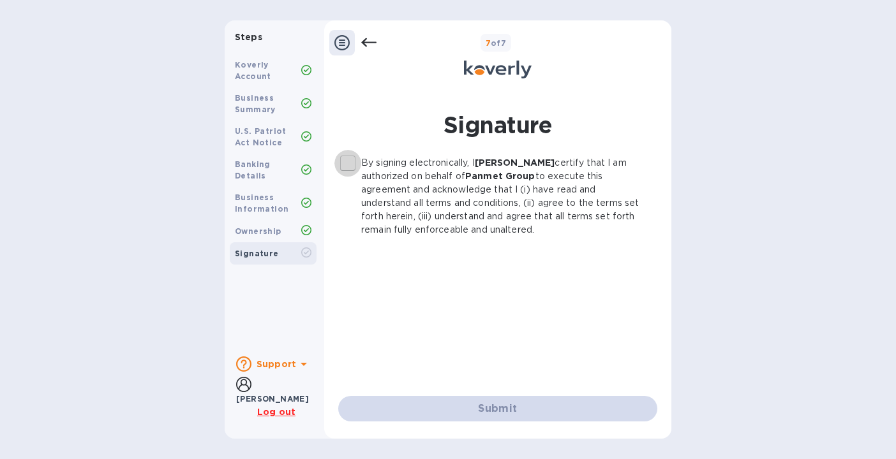
click at [351, 160] on input "By signing electronically, I [PERSON_NAME] certify that I am authorized on beha…" at bounding box center [347, 163] width 27 height 27
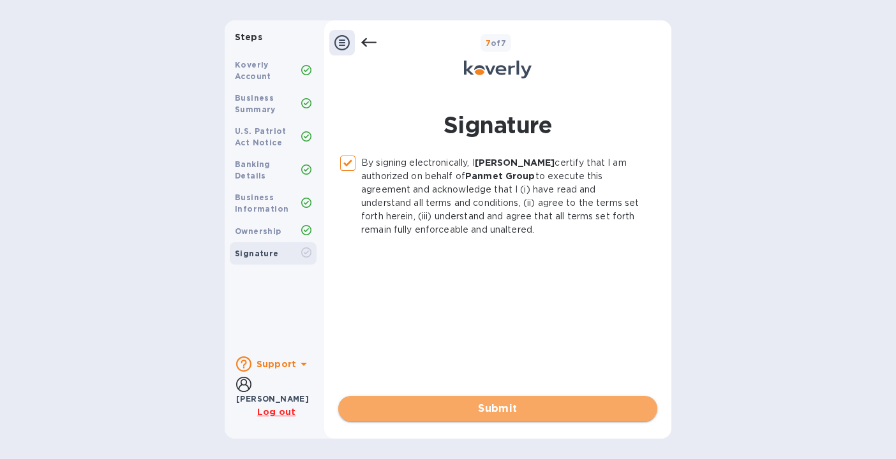
click at [508, 403] on span "Submit" at bounding box center [497, 408] width 299 height 15
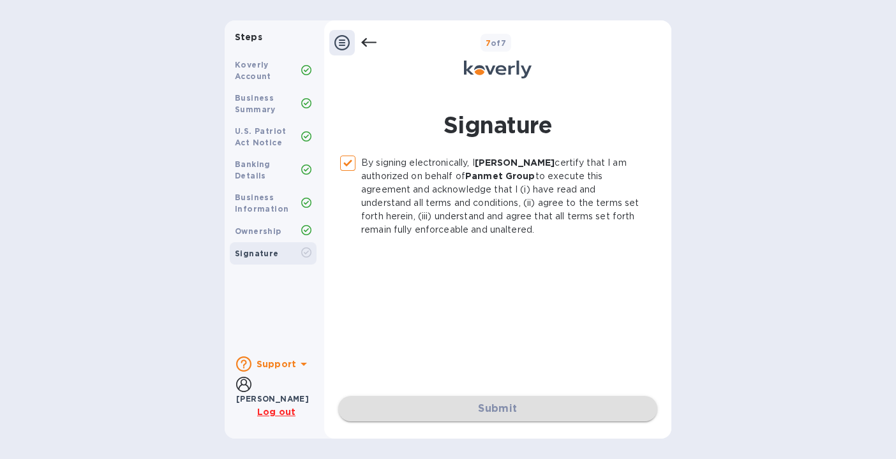
checkbox input "false"
